Goal: Find specific page/section: Find specific page/section

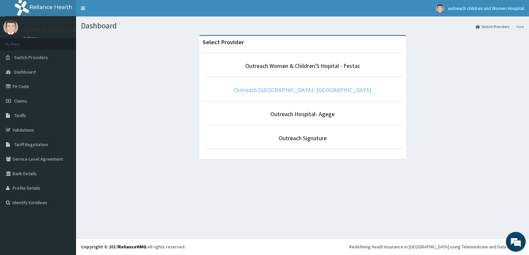
click at [305, 91] on link "Outreach [GEOGRAPHIC_DATA]- [GEOGRAPHIC_DATA]" at bounding box center [302, 90] width 137 height 8
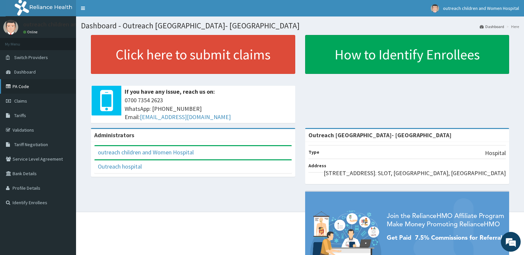
click at [67, 81] on link "PA Code" at bounding box center [38, 86] width 76 height 15
